Goal: Check status

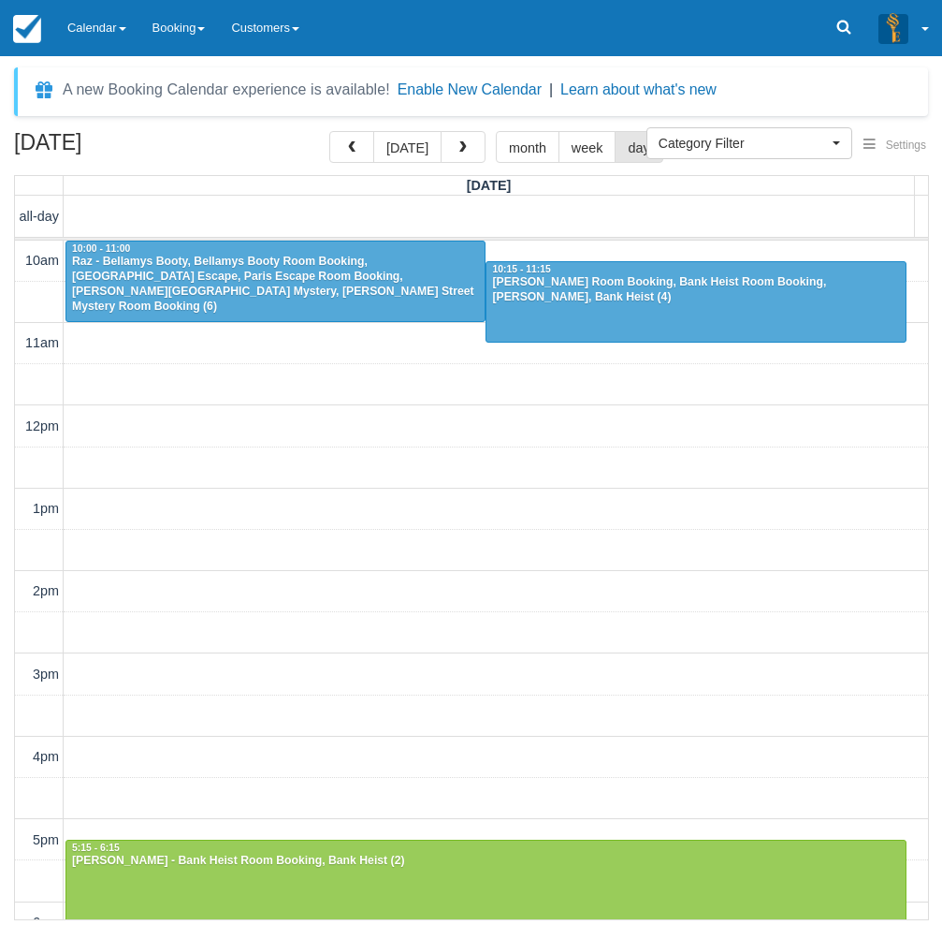
select select
drag, startPoint x: 105, startPoint y: 12, endPoint x: 127, endPoint y: 69, distance: 61.4
click at [105, 12] on link "Calendar" at bounding box center [96, 28] width 85 height 56
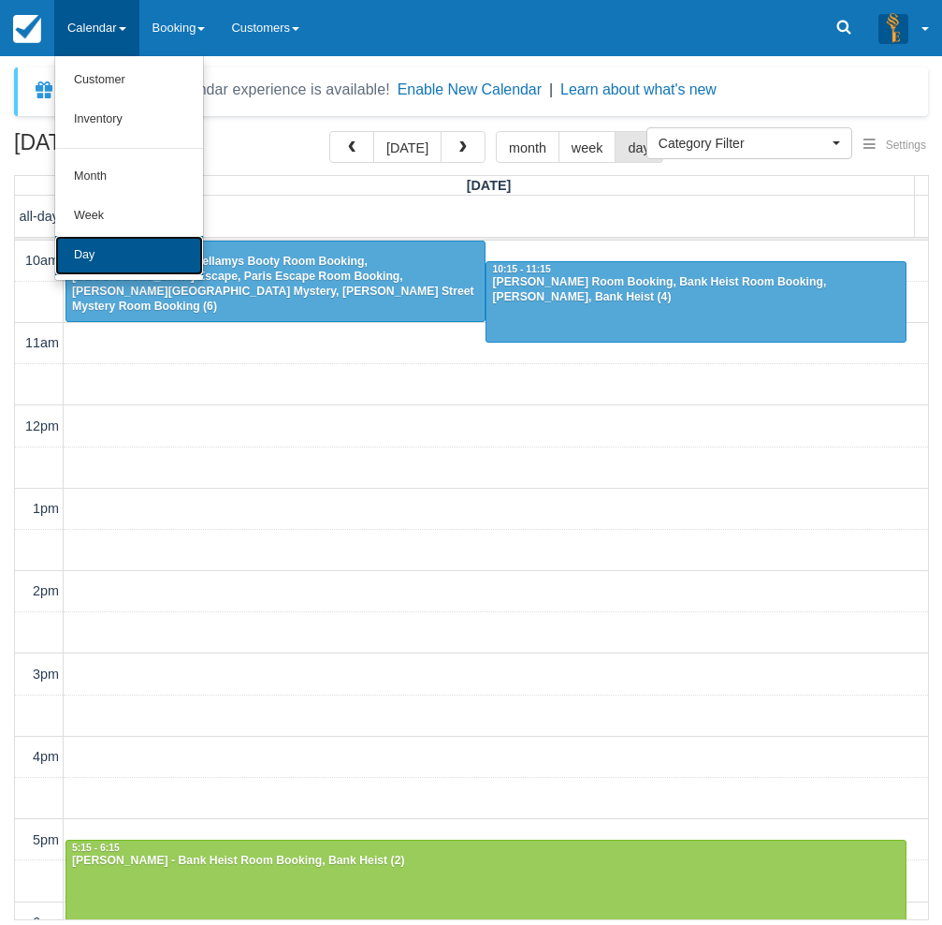
click at [110, 251] on link "Day" at bounding box center [129, 255] width 148 height 39
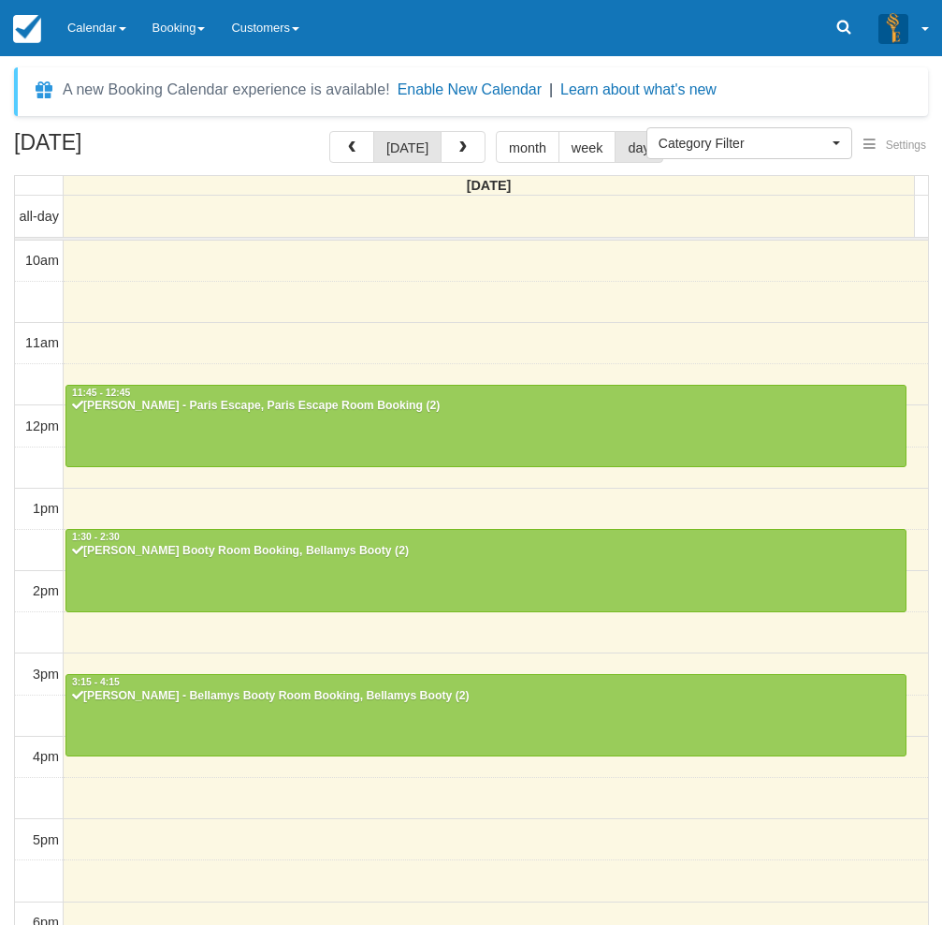
select select
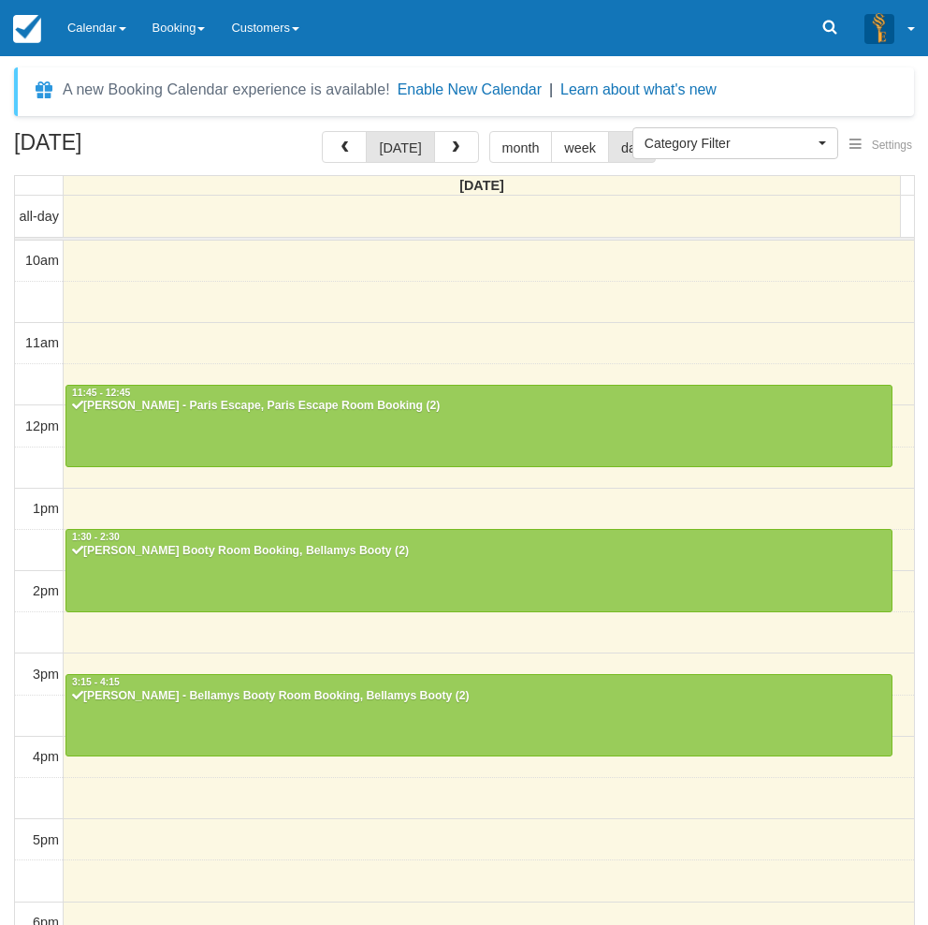
scroll to position [295, 0]
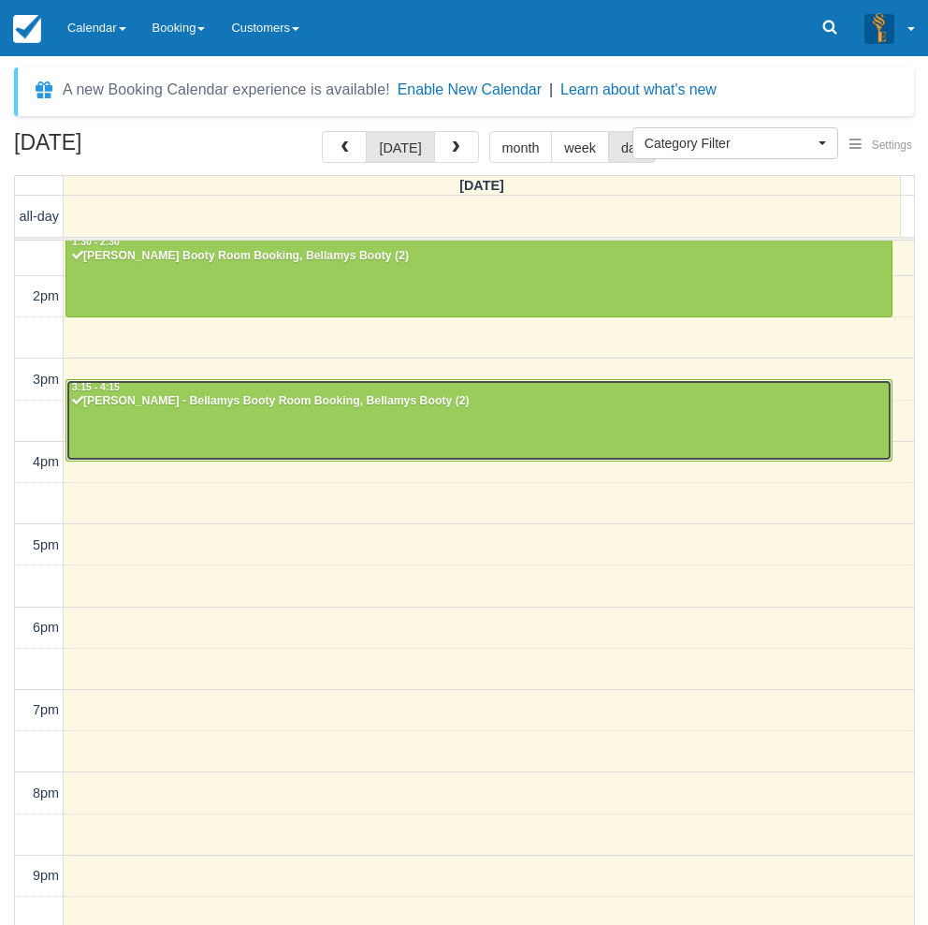
click at [183, 408] on div "[PERSON_NAME] - Bellamys Booty Room Booking, Bellamys Booty (2)" at bounding box center [479, 401] width 816 height 15
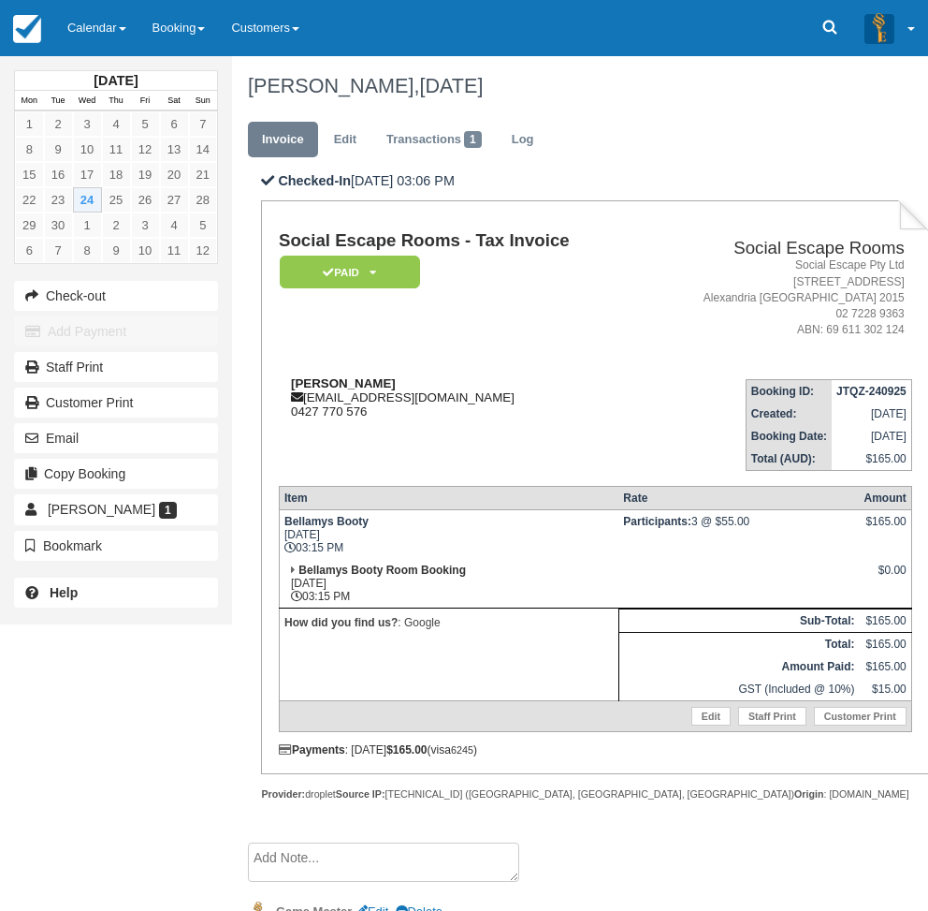
click at [320, 382] on strong "Lyndon Hall" at bounding box center [343, 383] width 105 height 14
drag, startPoint x: 320, startPoint y: 382, endPoint x: 353, endPoint y: 380, distance: 32.8
click at [353, 380] on strong "Lyndon Hall" at bounding box center [343, 383] width 105 height 14
copy strong "Lyndon Hall"
click at [34, 624] on div "September 2025 Mon Tue Wed Thu Fri Sat Sun 1 2 3 4 5 6 7 8 9 10 11 12 13 14 15 …" at bounding box center [116, 312] width 232 height 624
